Goal: Navigation & Orientation: Find specific page/section

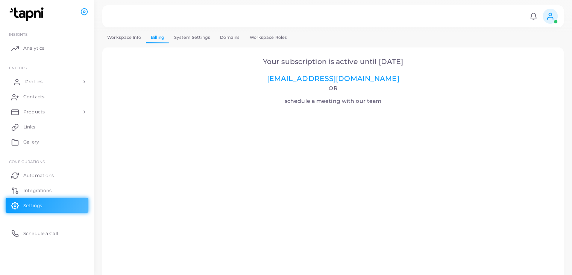
click at [47, 81] on link "Profiles" at bounding box center [47, 81] width 83 height 15
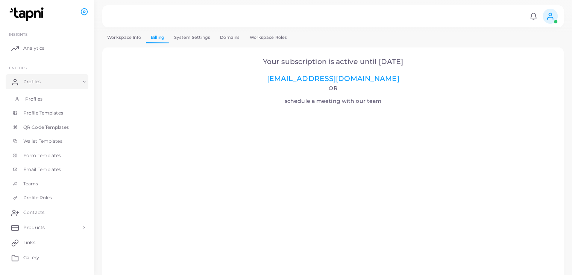
click at [35, 96] on span "Profiles" at bounding box center [33, 99] width 17 height 7
click at [38, 96] on span "Profiles" at bounding box center [33, 99] width 17 height 7
click at [40, 115] on span "Profile Templates" at bounding box center [45, 112] width 40 height 7
click at [30, 77] on link "Profiles" at bounding box center [47, 81] width 83 height 15
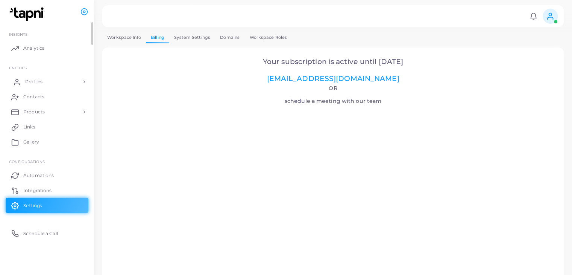
click at [48, 83] on link "Profiles" at bounding box center [47, 81] width 83 height 15
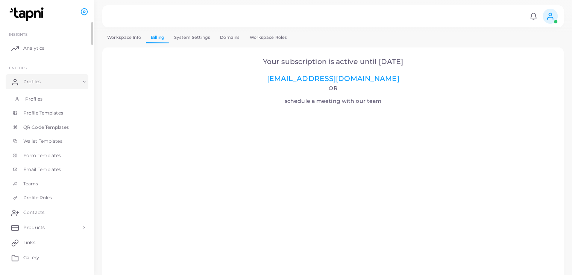
click at [40, 99] on span "Profiles" at bounding box center [33, 99] width 17 height 7
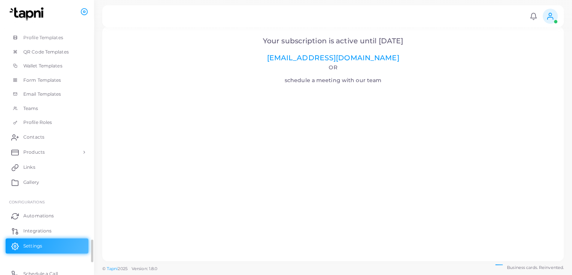
scroll to position [81, 0]
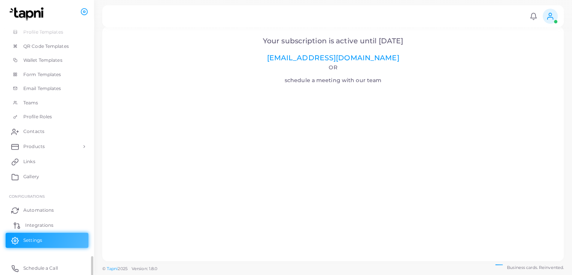
click at [47, 222] on span "Integrations" at bounding box center [39, 225] width 28 height 7
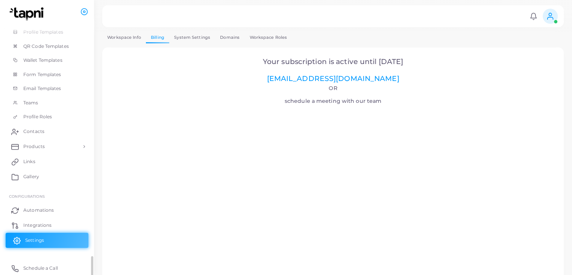
click at [35, 239] on span "Settings" at bounding box center [34, 240] width 19 height 7
click at [555, 14] on span at bounding box center [550, 16] width 15 height 15
click at [56, 48] on span "QR Code Templates" at bounding box center [48, 46] width 46 height 7
